Goal: Communication & Community: Answer question/provide support

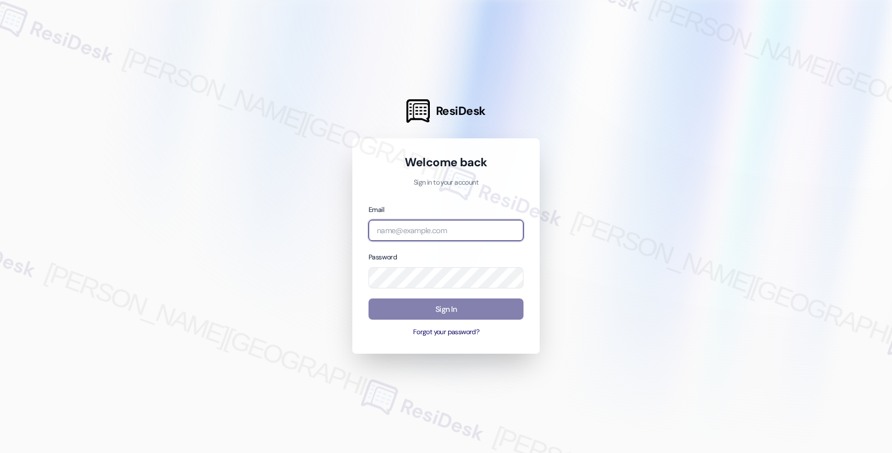
click at [444, 224] on input "email" at bounding box center [446, 231] width 155 height 22
type input "automated-surveys-twelve_rivers_management-fides.[PERSON_NAME]@twelve_rivers_[D…"
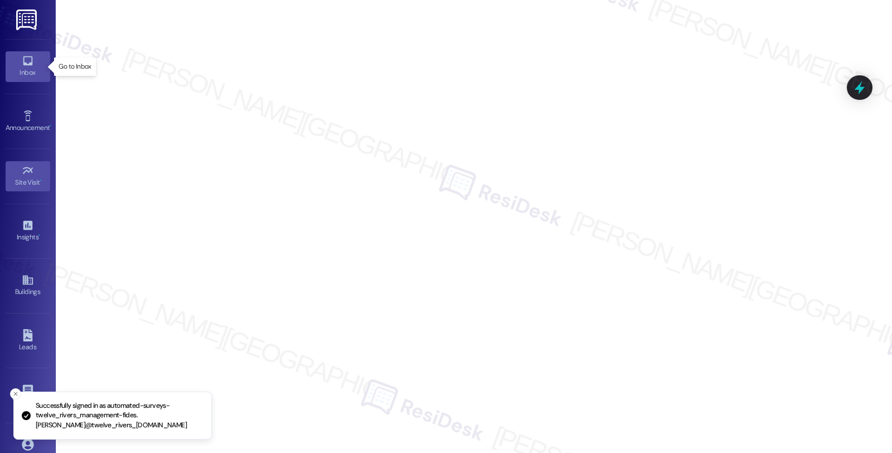
click at [24, 70] on div "Inbox" at bounding box center [28, 72] width 56 height 11
